Goal: Check status

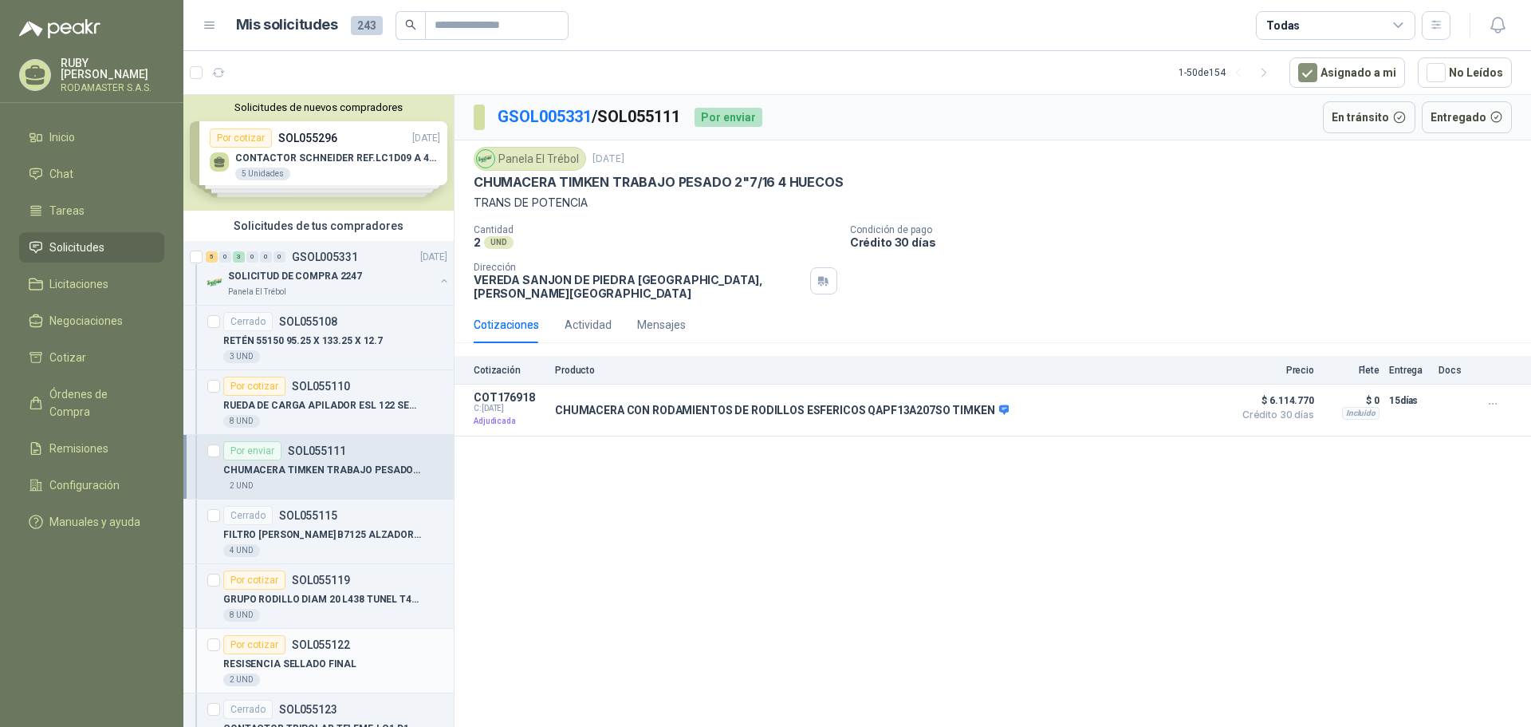
click at [356, 646] on div "Por cotizar SOL055122" at bounding box center [335, 644] width 224 height 19
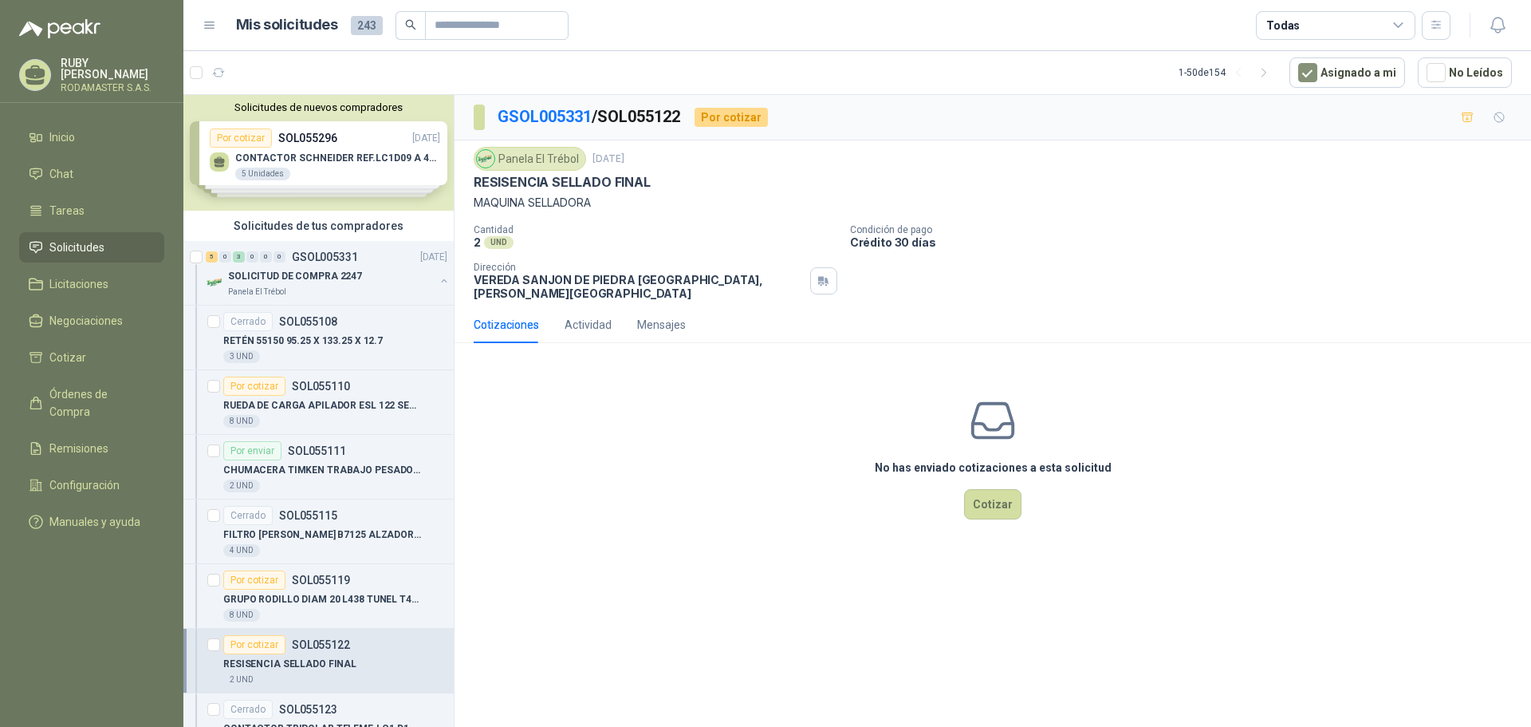
click at [85, 250] on span "Solicitudes" at bounding box center [76, 247] width 55 height 18
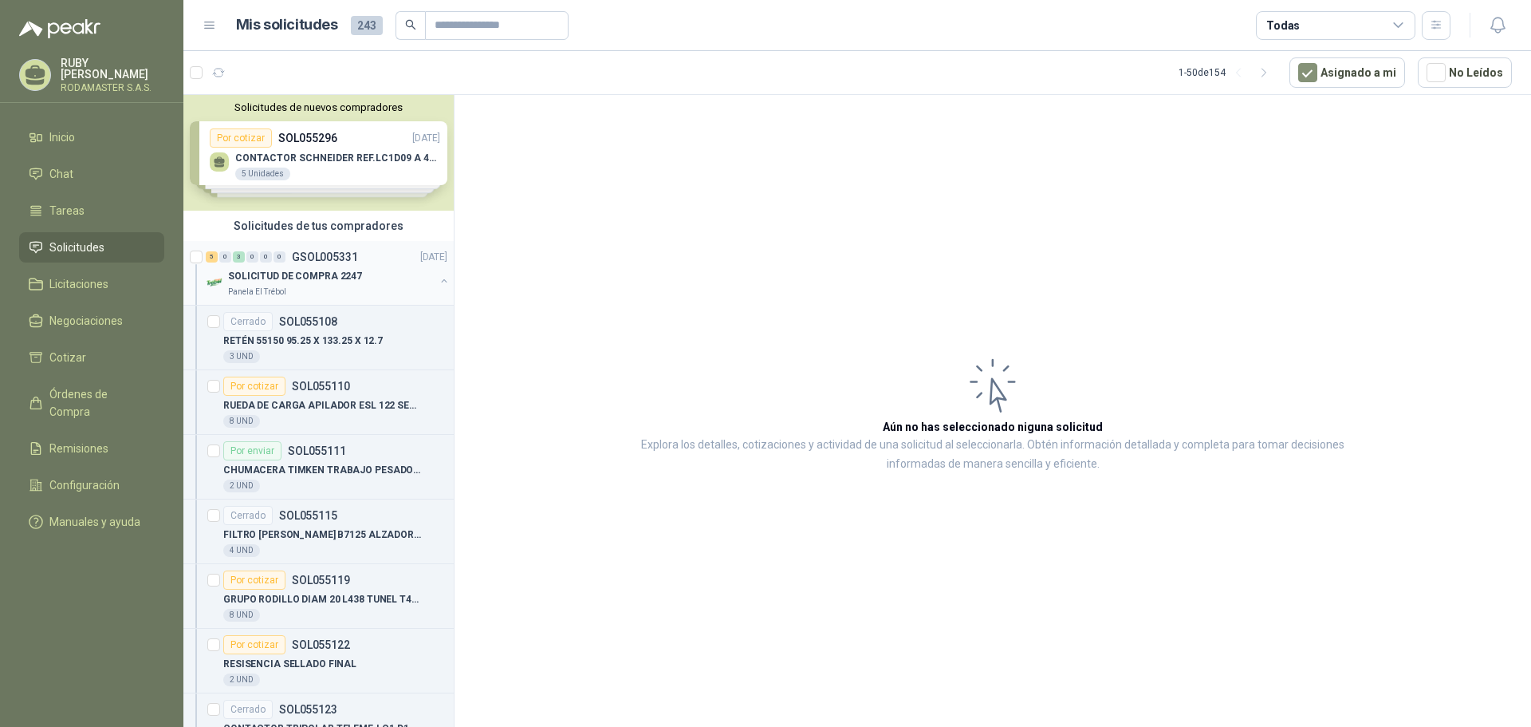
click at [308, 278] on p "SOLICITUD DE COMPRA 2247" at bounding box center [295, 276] width 134 height 15
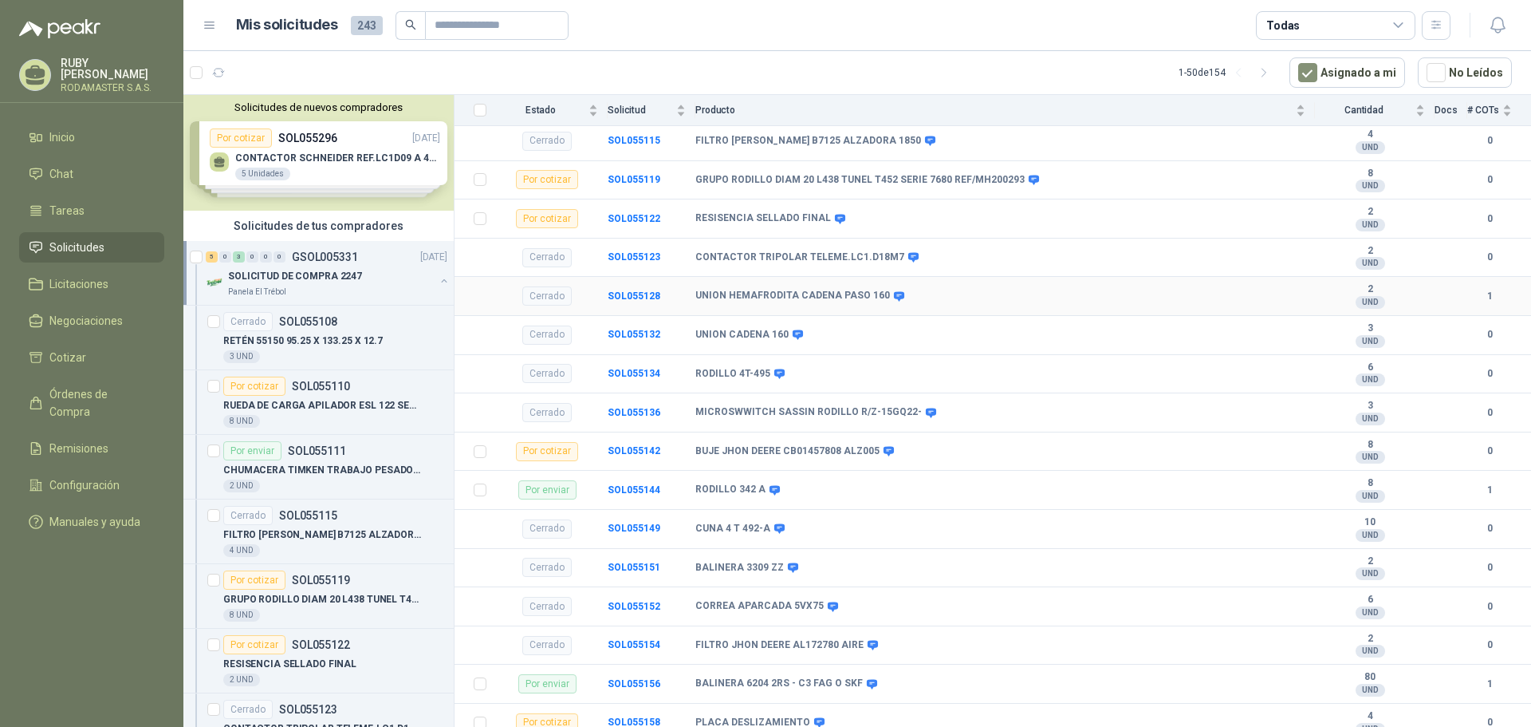
scroll to position [313, 0]
